Goal: Information Seeking & Learning: Learn about a topic

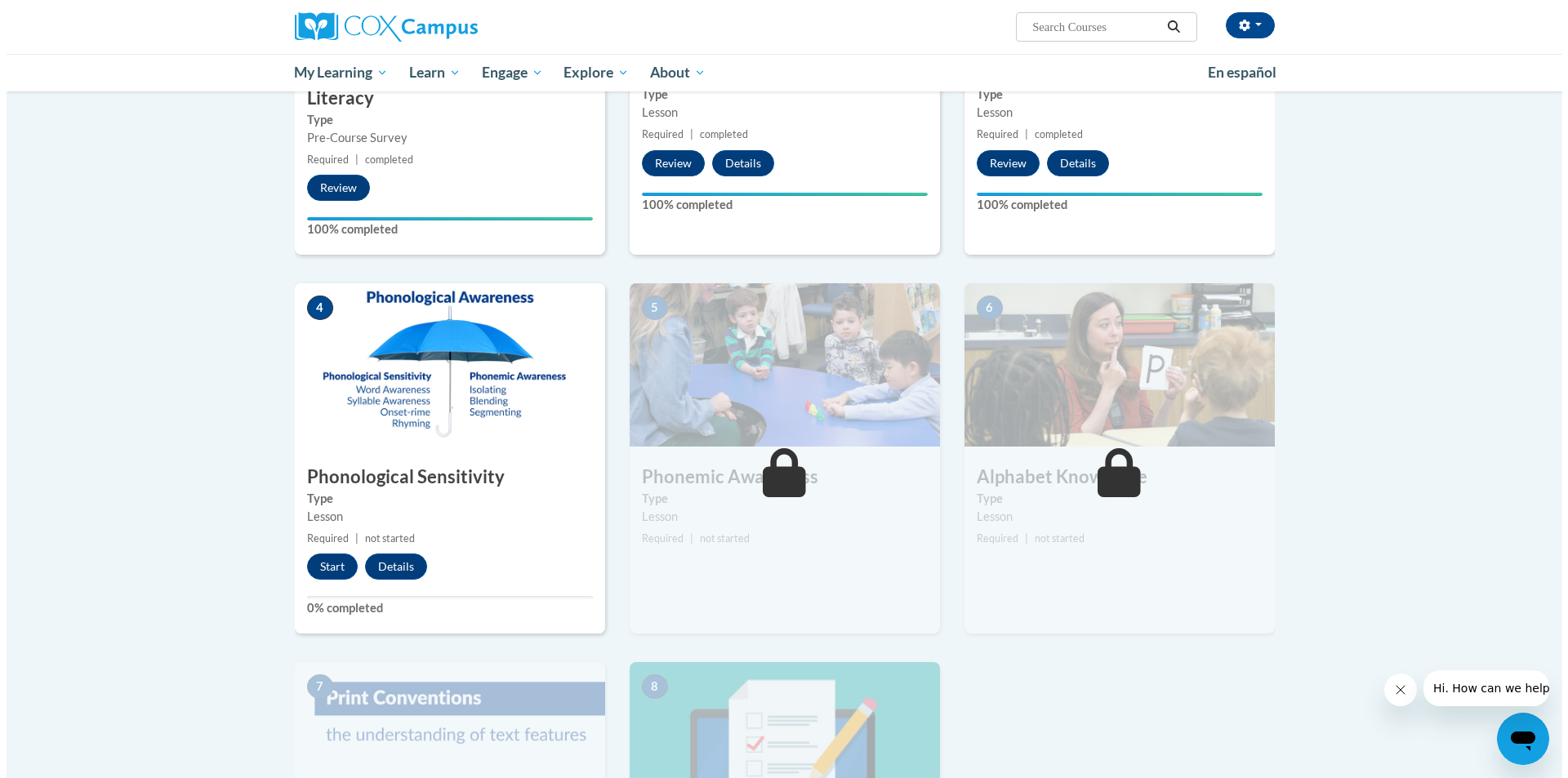
scroll to position [653, 0]
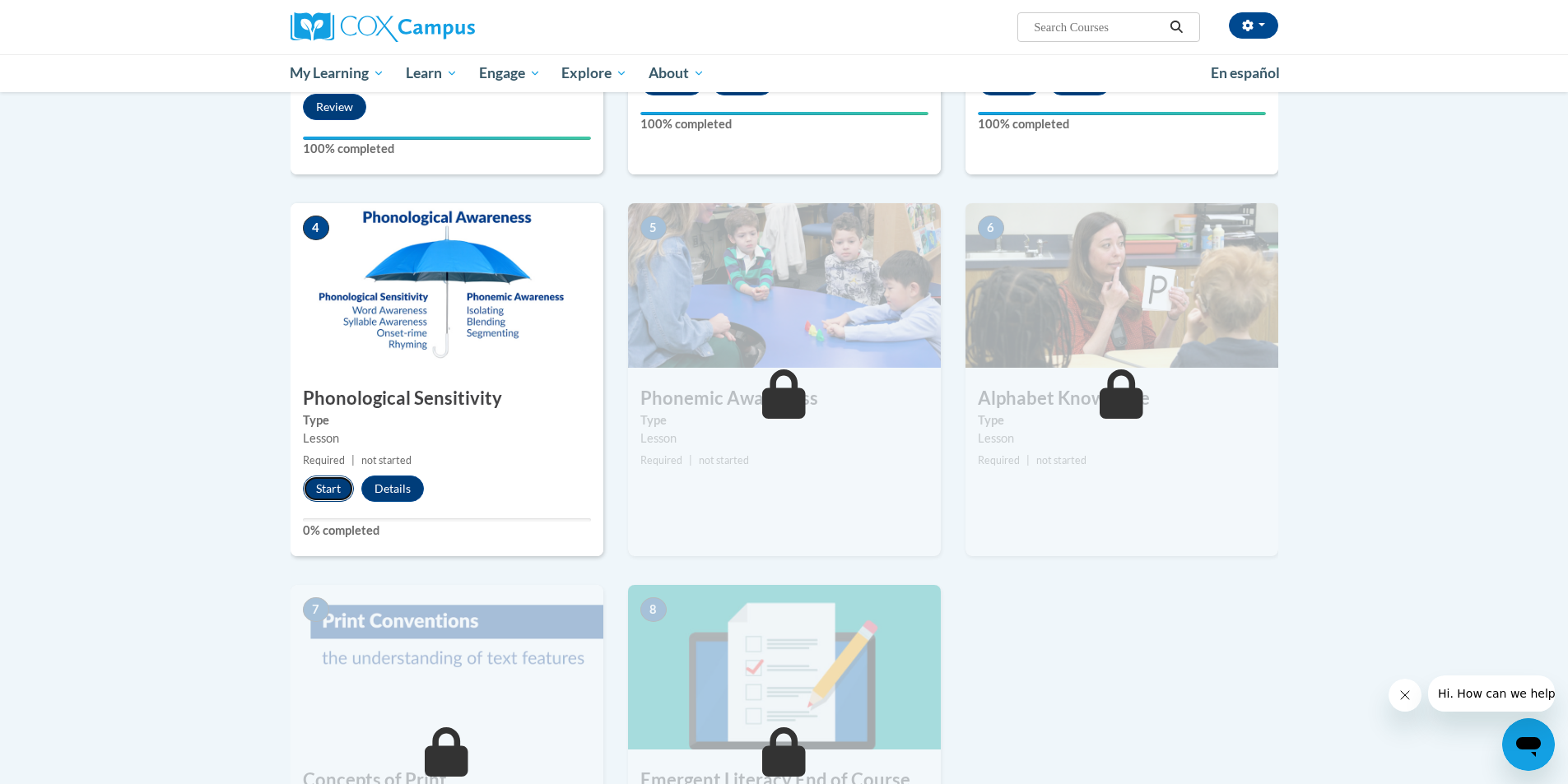
click at [319, 492] on button "Start" at bounding box center [328, 488] width 51 height 26
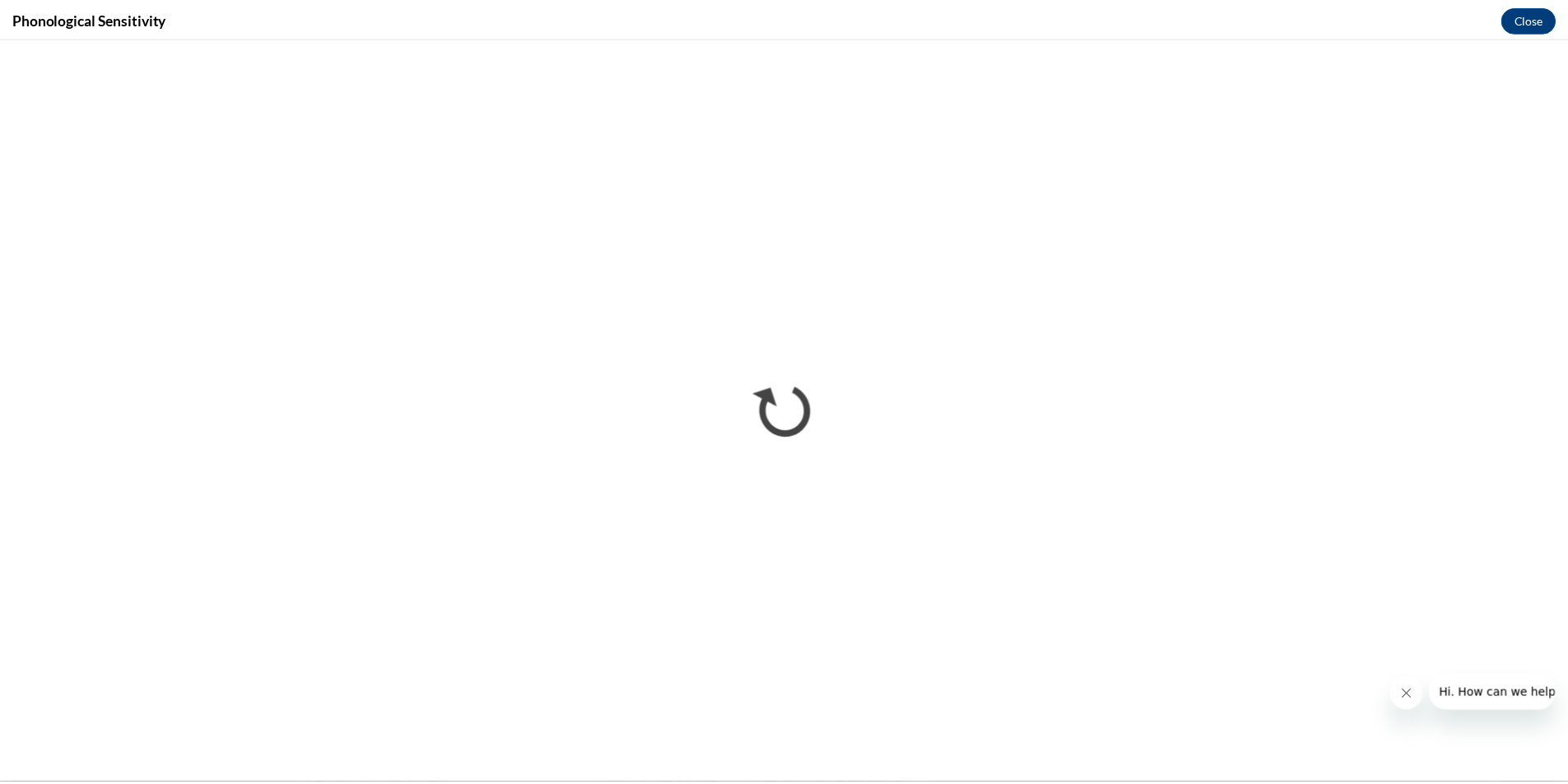
scroll to position [0, 0]
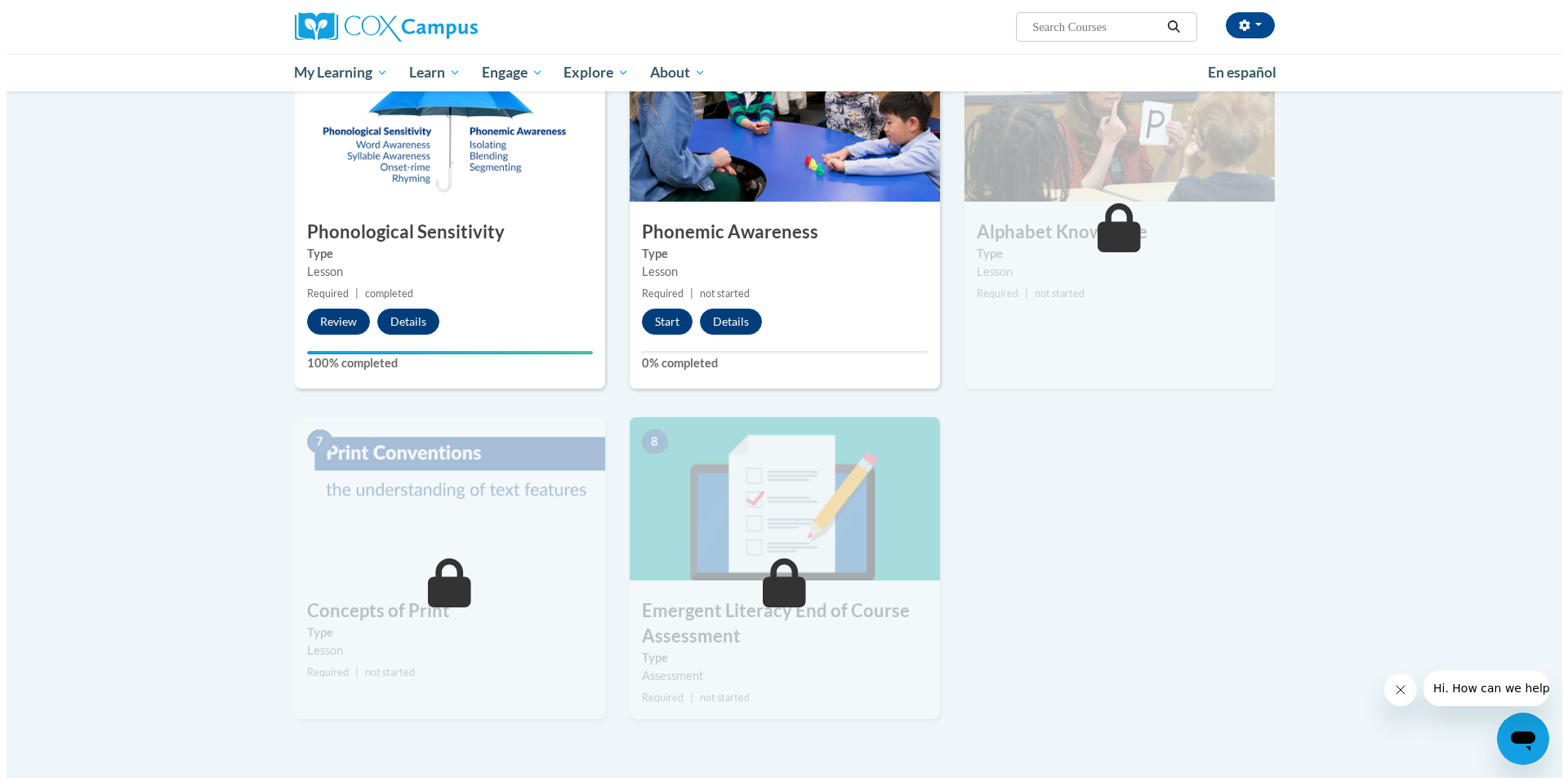
scroll to position [735, 0]
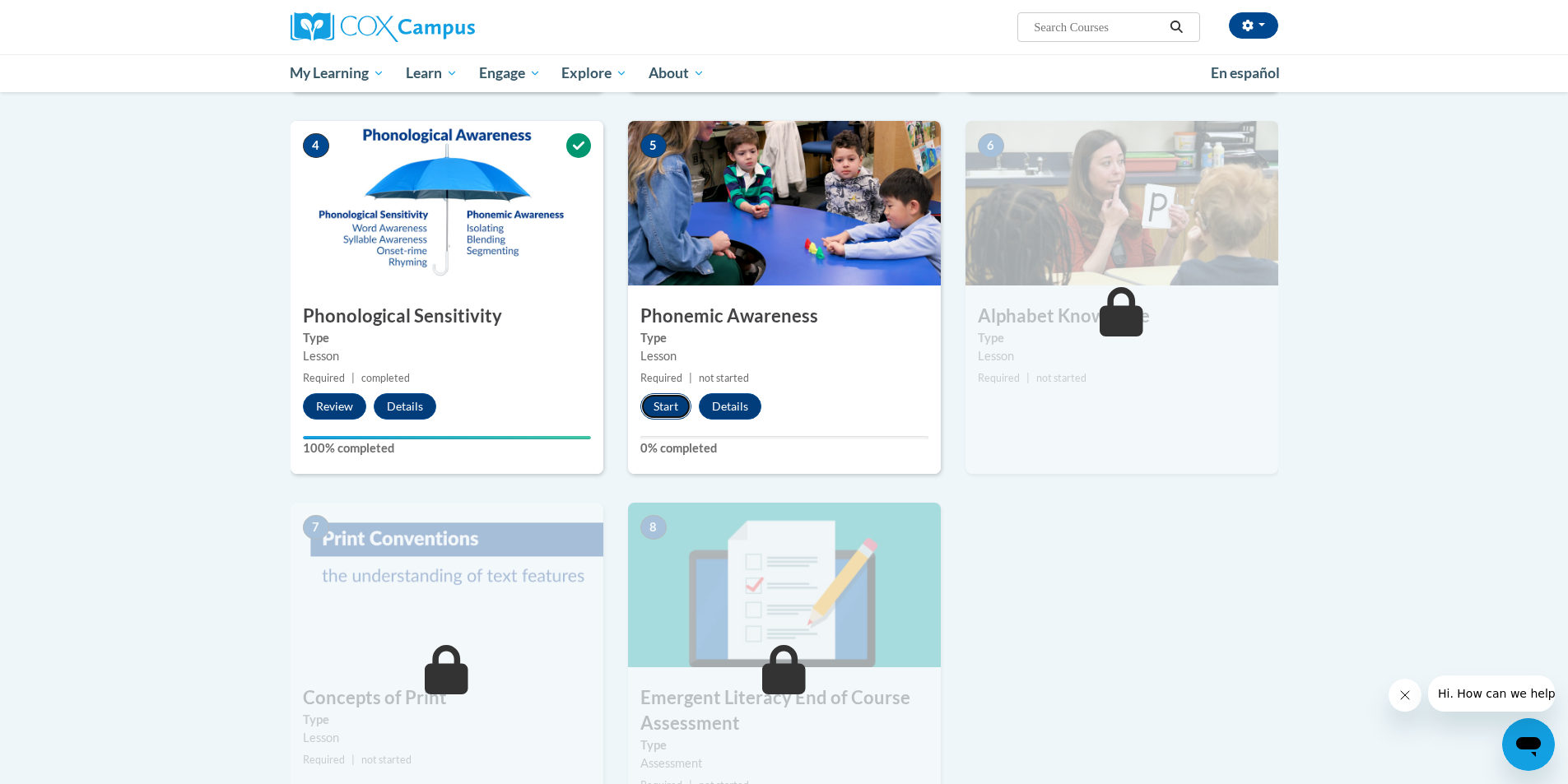
click at [660, 412] on button "Start" at bounding box center [666, 406] width 51 height 26
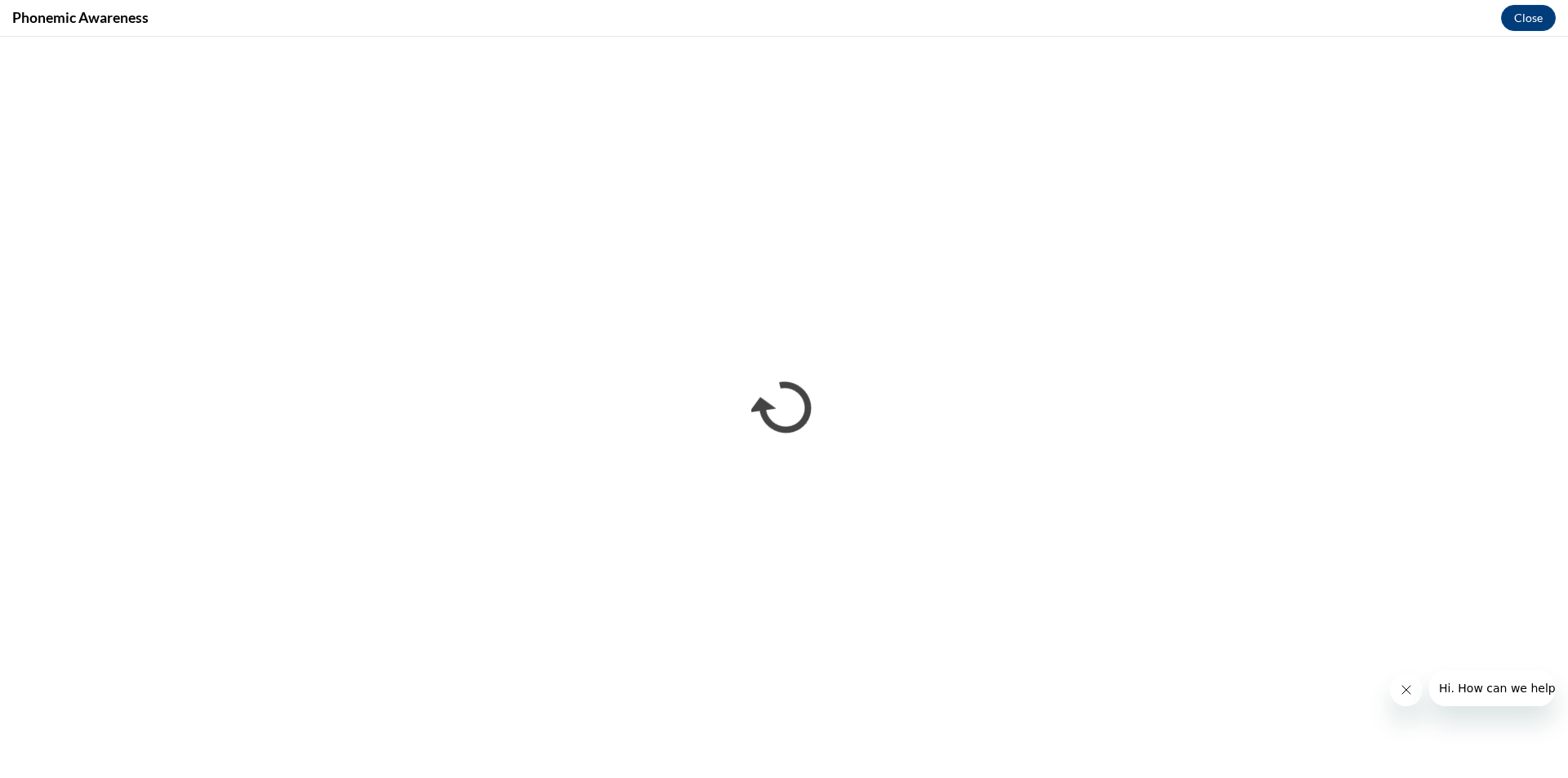
scroll to position [0, 0]
